Goal: Find specific page/section: Find specific page/section

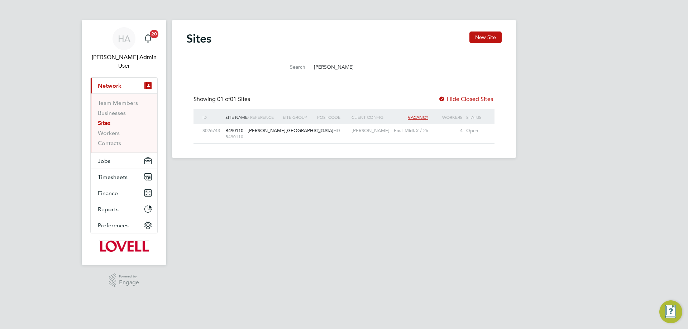
scroll to position [14, 46]
drag, startPoint x: 322, startPoint y: 68, endPoint x: 289, endPoint y: 68, distance: 33.7
click at [290, 68] on div "Search bennett" at bounding box center [344, 67] width 142 height 14
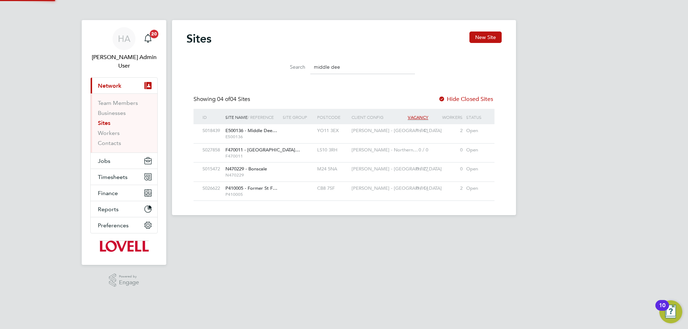
scroll to position [0, 0]
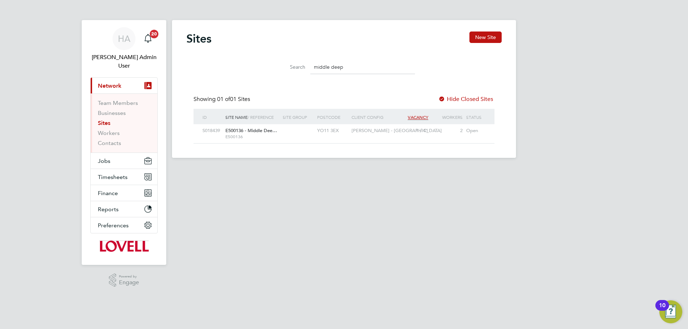
type input "middle deep"
click at [278, 135] on span "E500136" at bounding box center [253, 137] width 54 height 6
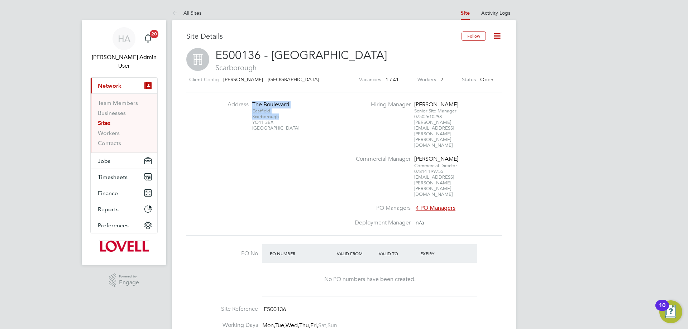
drag, startPoint x: 277, startPoint y: 120, endPoint x: 262, endPoint y: 107, distance: 19.3
click at [253, 105] on div "[STREET_ADDRESS]" at bounding box center [274, 116] width 45 height 30
drag, startPoint x: 276, startPoint y: 122, endPoint x: 252, endPoint y: 105, distance: 29.4
click at [252, 105] on div "[STREET_ADDRESS]" at bounding box center [274, 116] width 45 height 30
copy div "[STREET_ADDRESS]"
